Goal: Navigation & Orientation: Find specific page/section

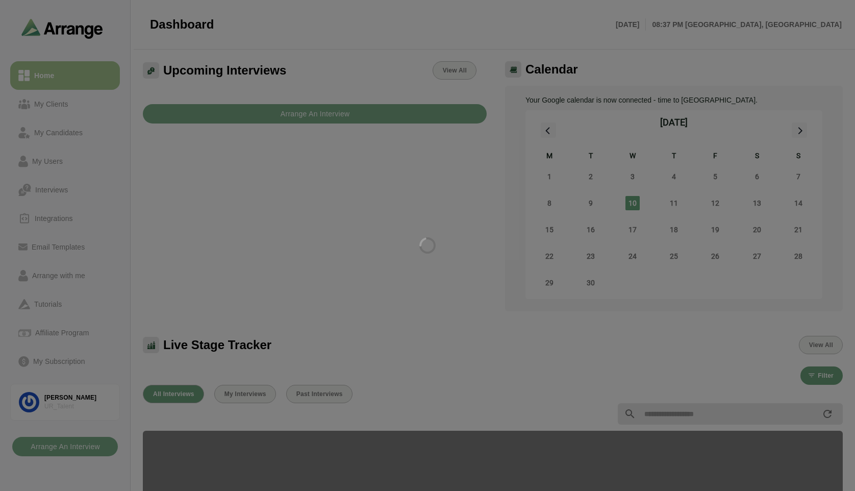
click at [449, 213] on div at bounding box center [427, 245] width 855 height 491
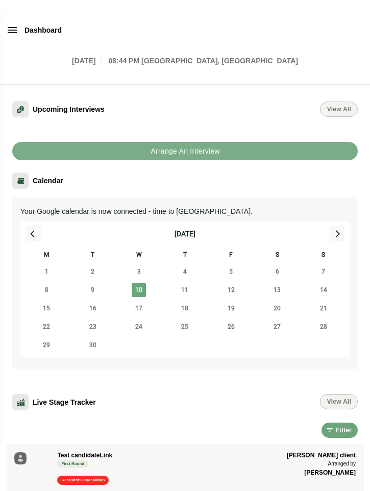
click at [321, 44] on div "Dashboard" at bounding box center [185, 30] width 382 height 37
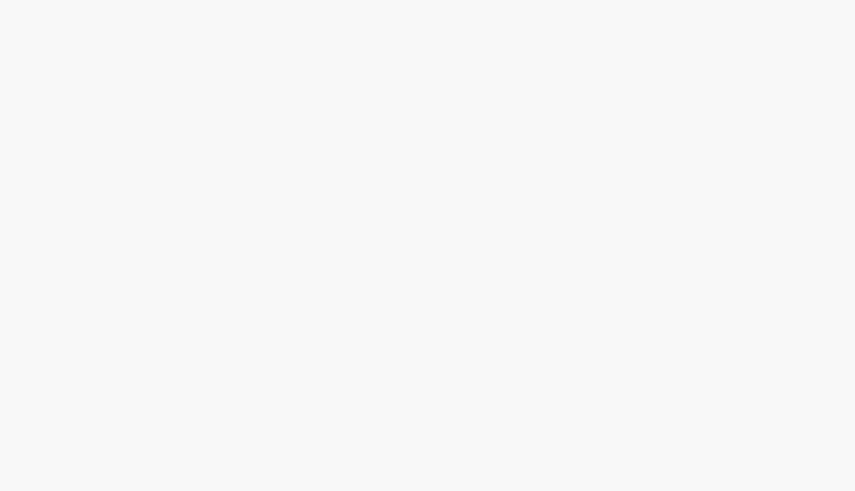
click at [384, 123] on body at bounding box center [427, 245] width 855 height 491
click at [245, 87] on body at bounding box center [427, 245] width 855 height 491
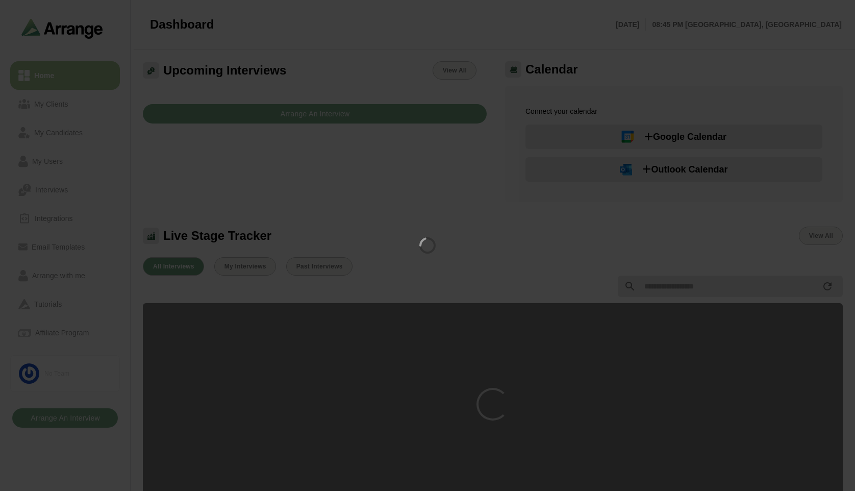
click at [364, 157] on div at bounding box center [427, 245] width 855 height 491
